Goal: Task Accomplishment & Management: Use online tool/utility

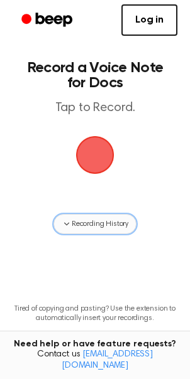
click at [98, 222] on span "Recording History" at bounding box center [100, 223] width 56 height 11
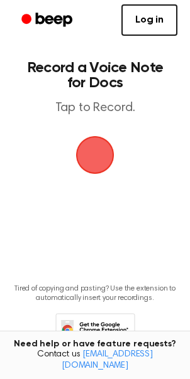
click at [91, 158] on span "button" at bounding box center [94, 154] width 45 height 45
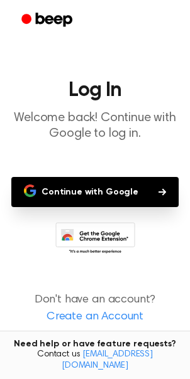
click at [77, 183] on button "Continue with Google" at bounding box center [94, 192] width 167 height 30
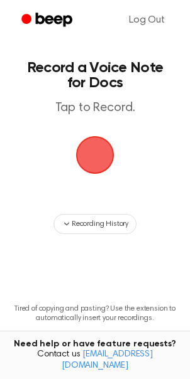
click at [90, 154] on span "button" at bounding box center [94, 154] width 45 height 45
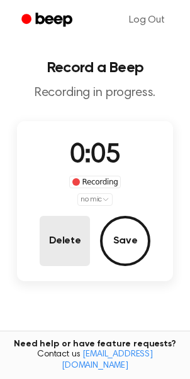
click at [63, 233] on button "Delete" at bounding box center [65, 241] width 50 height 50
